Goal: Task Accomplishment & Management: Manage account settings

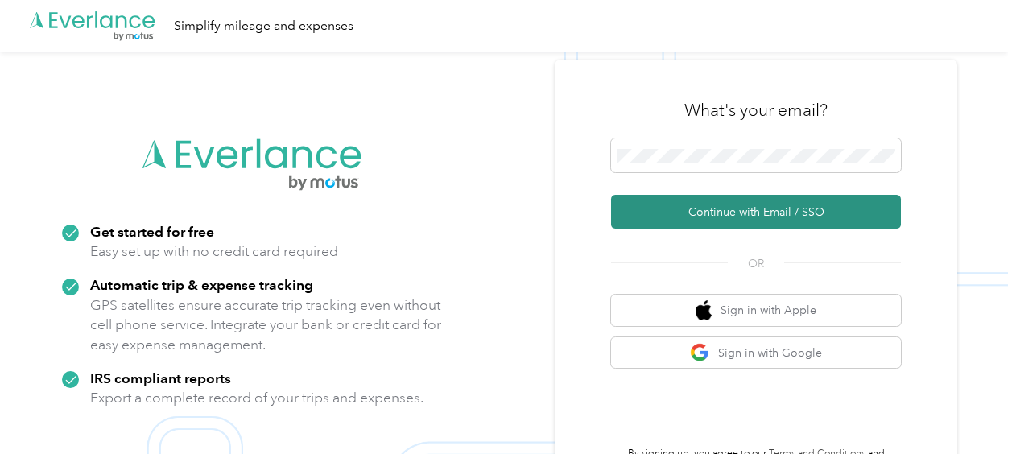
click at [728, 204] on button "Continue with Email / SSO" at bounding box center [756, 212] width 290 height 34
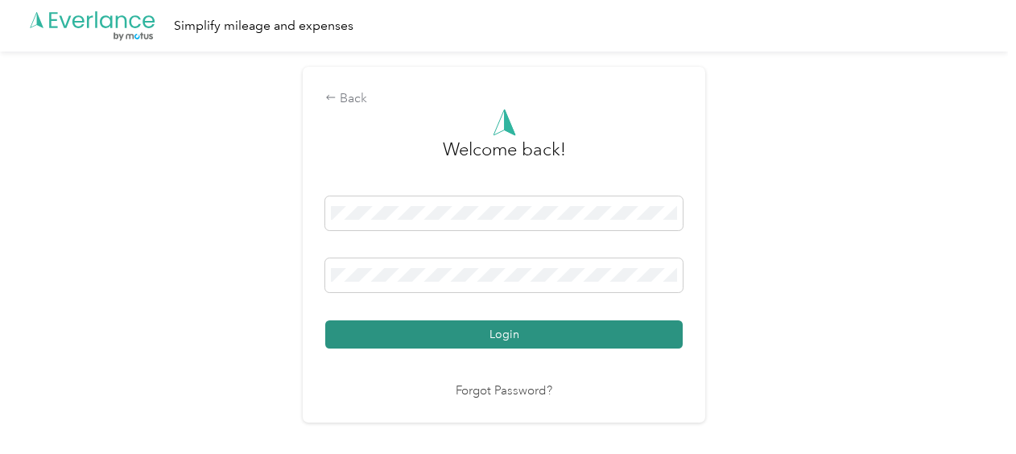
click at [513, 323] on button "Login" at bounding box center [503, 334] width 357 height 28
